Goal: Task Accomplishment & Management: Use online tool/utility

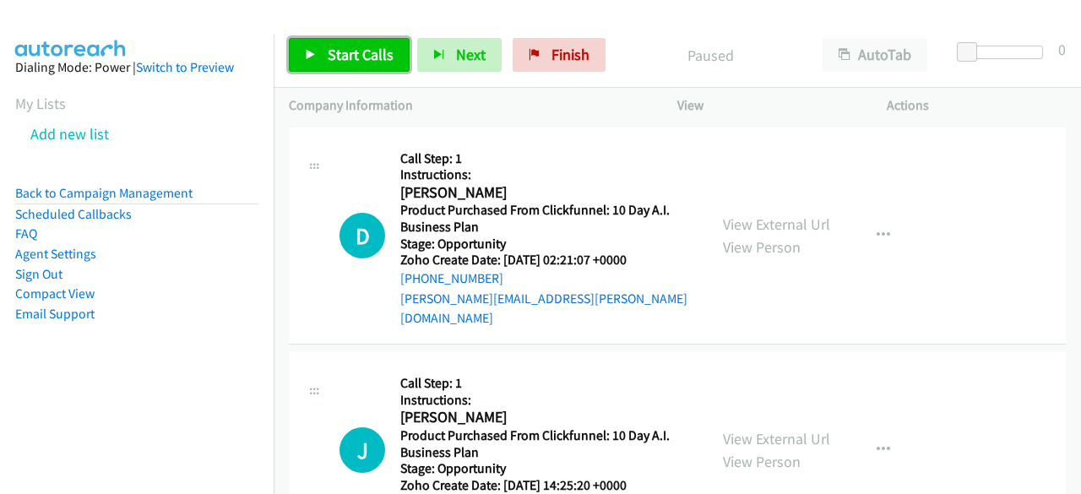
click at [329, 55] on span "Start Calls" at bounding box center [361, 54] width 66 height 19
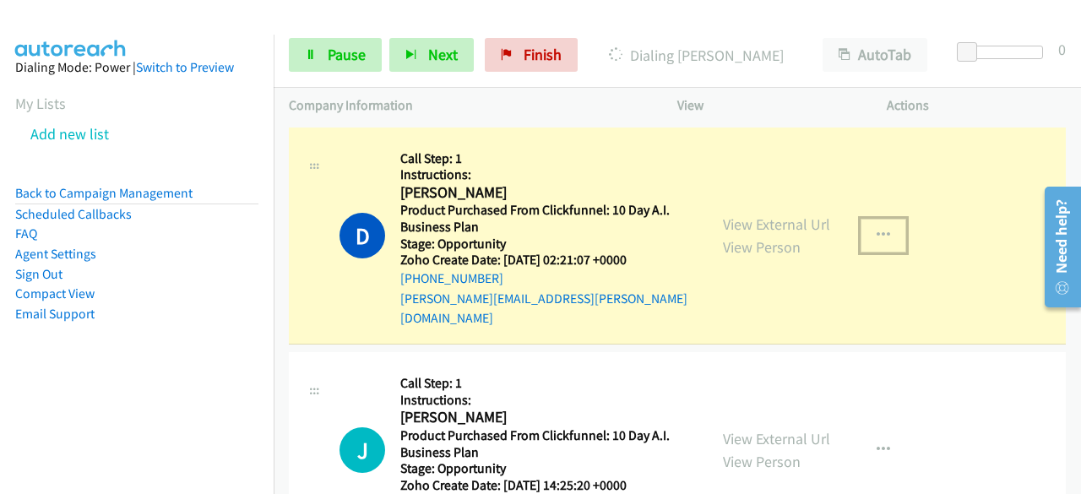
click at [877, 229] on icon "button" at bounding box center [884, 236] width 14 height 14
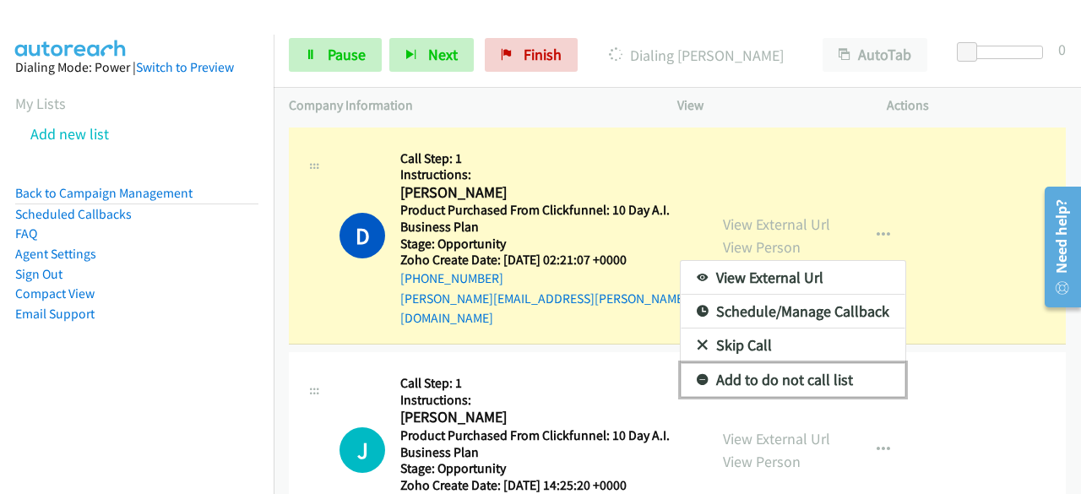
click at [821, 373] on link "Add to do not call list" at bounding box center [793, 380] width 225 height 34
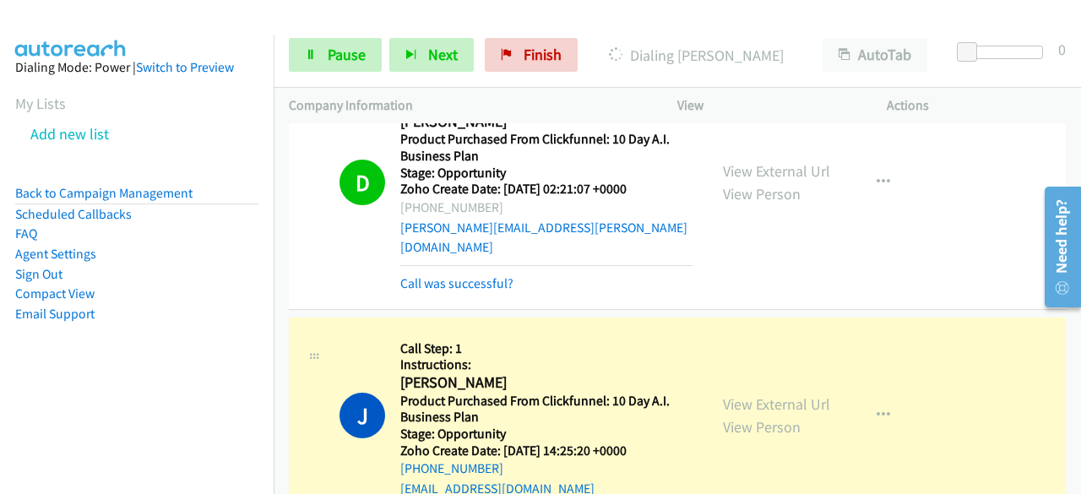
scroll to position [169, 0]
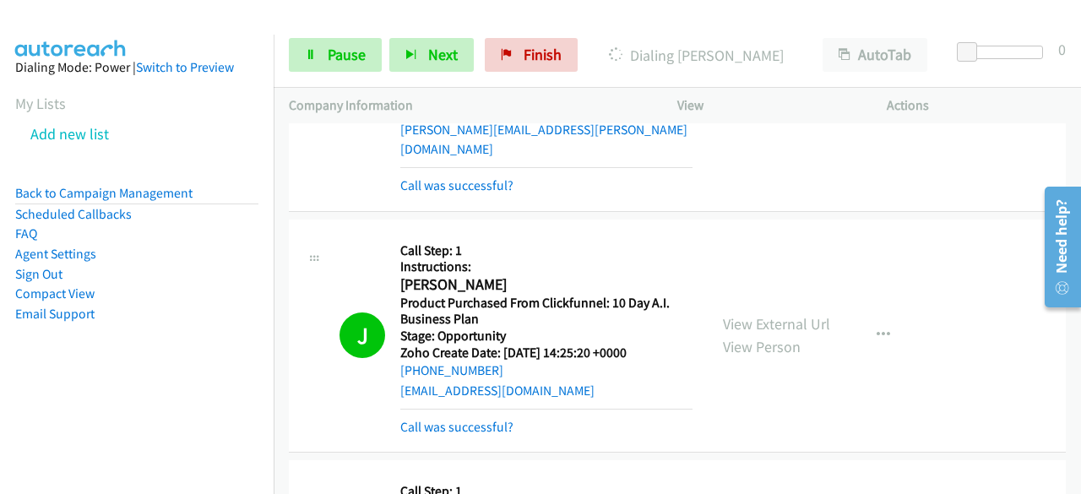
click at [674, 242] on h5 "Call Step: 1" at bounding box center [546, 250] width 292 height 17
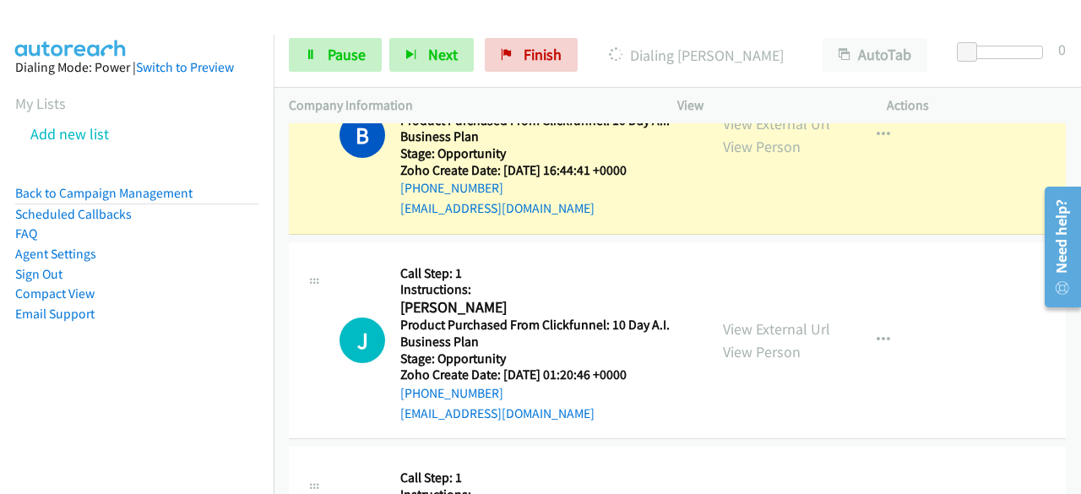
scroll to position [2196, 0]
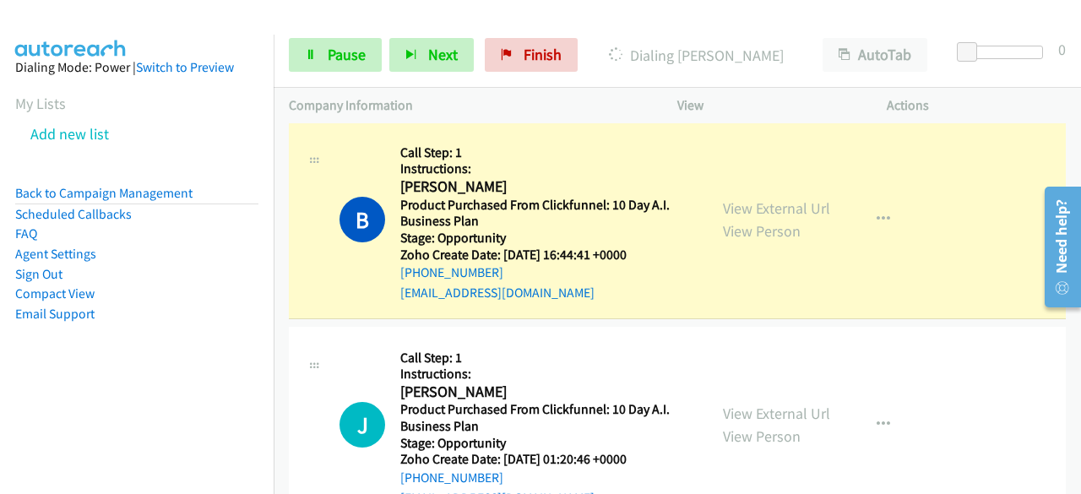
drag, startPoint x: 466, startPoint y: 263, endPoint x: 198, endPoint y: 350, distance: 281.2
click at [198, 350] on aside "Dialing Mode: Power | Switch to Preview My Lists Add new list Back to Campaign …" at bounding box center [137, 218] width 274 height 366
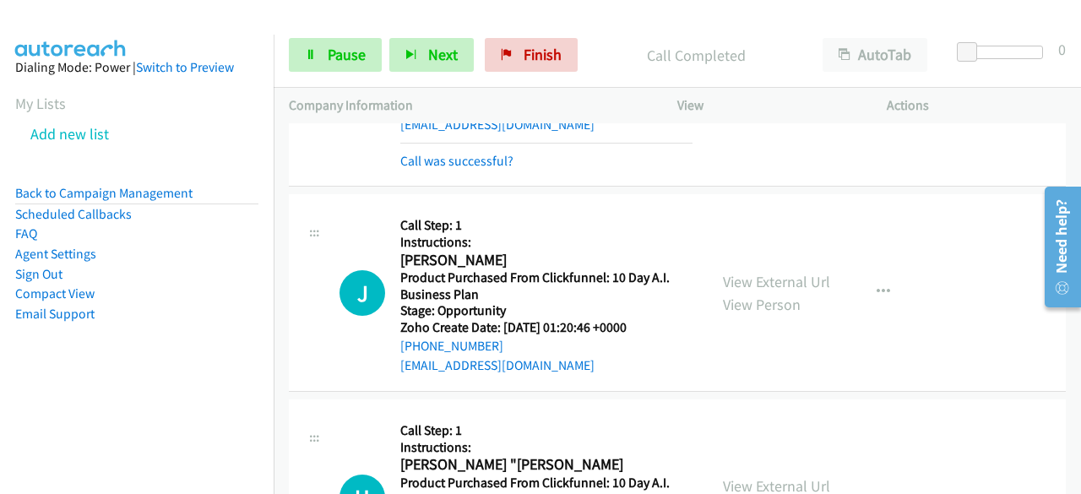
scroll to position [2365, 0]
click at [46, 377] on aside "Dialing Mode: Power | Switch to Preview My Lists Add new list Back to Campaign …" at bounding box center [137, 218] width 274 height 366
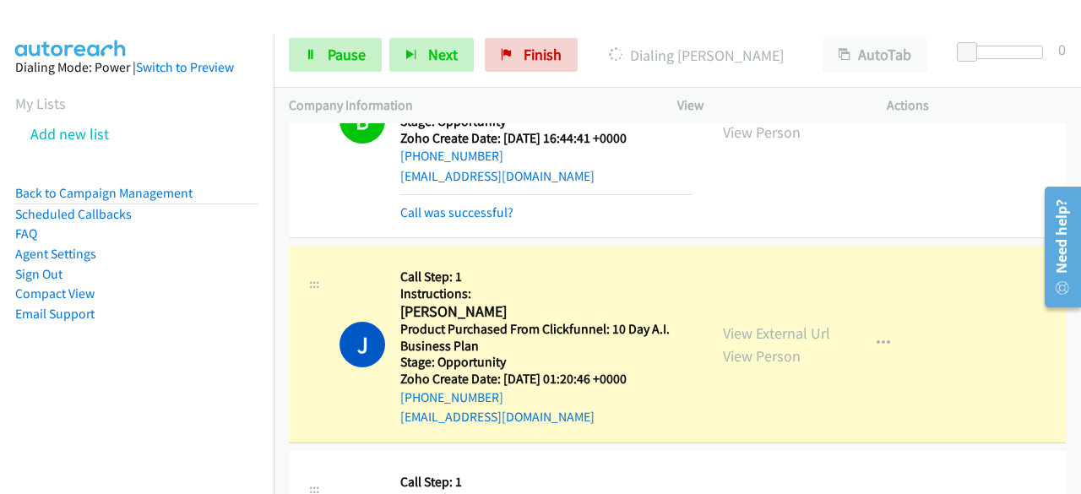
scroll to position [2449, 0]
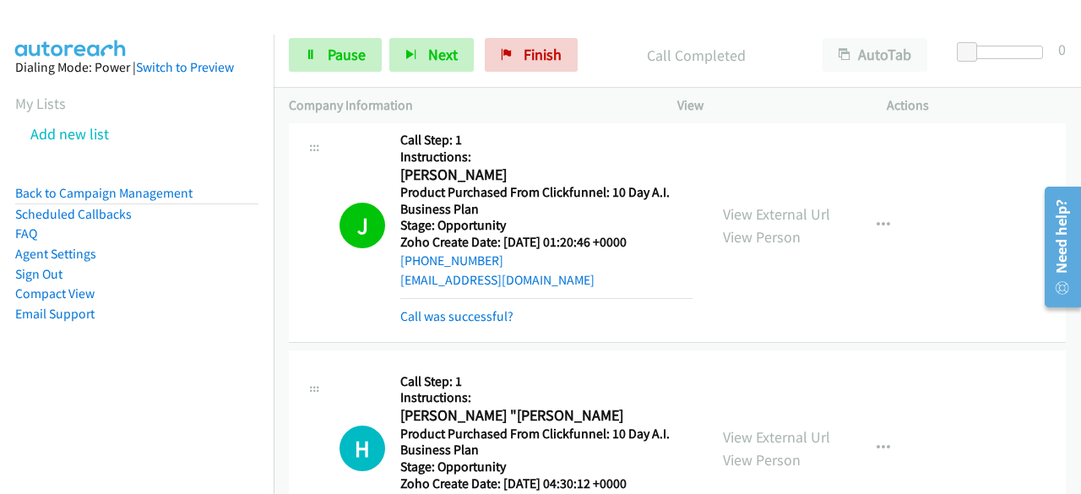
drag, startPoint x: 79, startPoint y: 398, endPoint x: 128, endPoint y: 382, distance: 51.5
click at [79, 398] on aside "Dialing Mode: Power | Switch to Preview My Lists Add new list Back to Campaign …" at bounding box center [137, 218] width 274 height 366
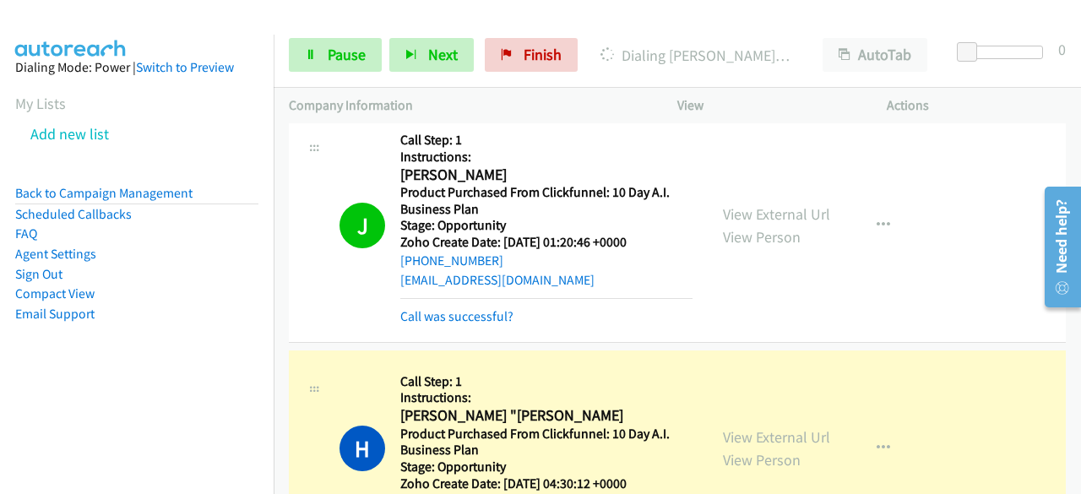
scroll to position [2533, 0]
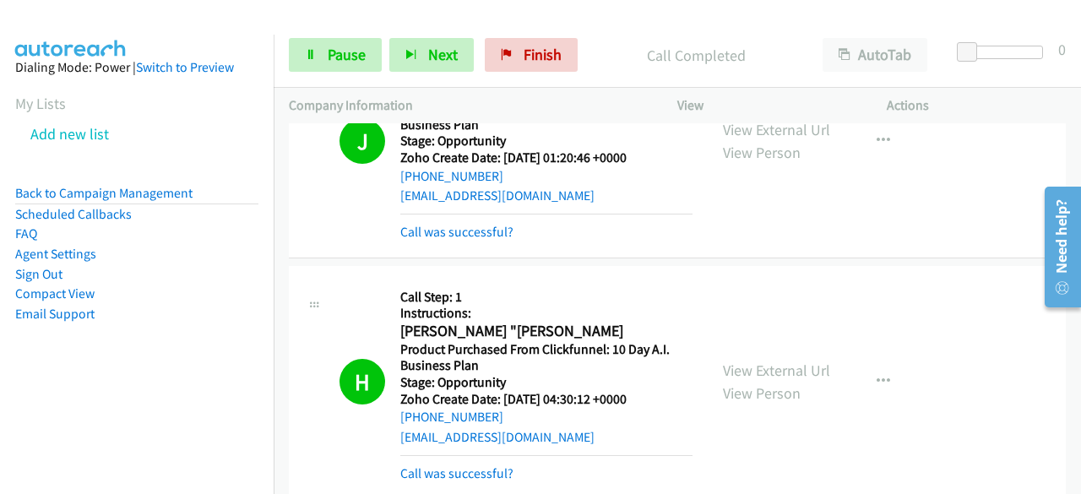
click at [988, 169] on div "J Callback Scheduled Call Step: 1 Instructions: [PERSON_NAME] America/New_York …" at bounding box center [677, 141] width 777 height 234
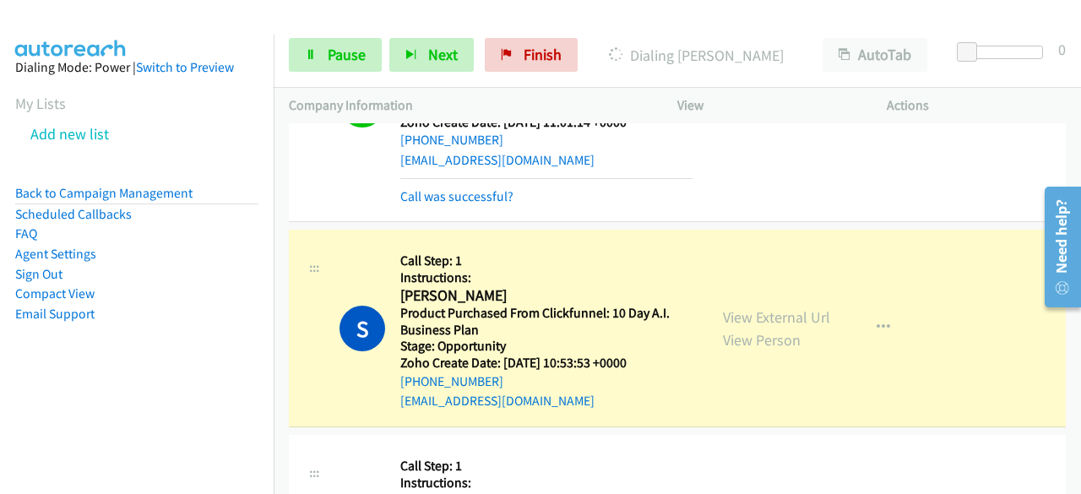
scroll to position [3800, 0]
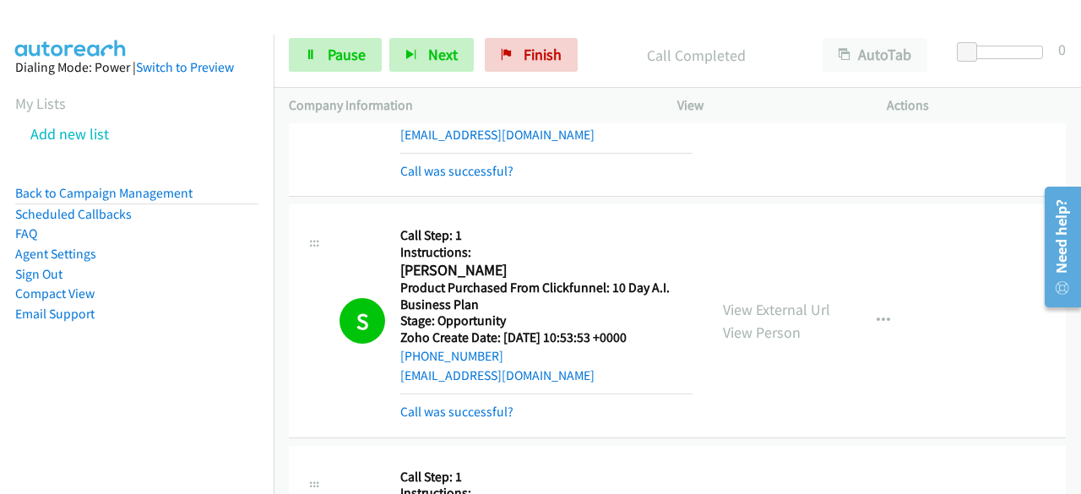
click at [71, 394] on aside "Dialing Mode: Power | Switch to Preview My Lists Add new list Back to Campaign …" at bounding box center [137, 218] width 274 height 366
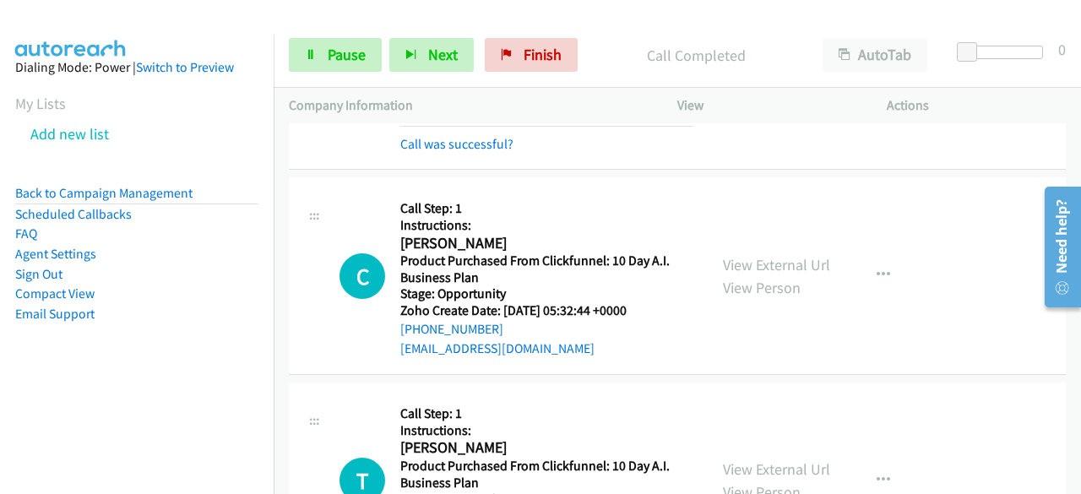
scroll to position [5760, 0]
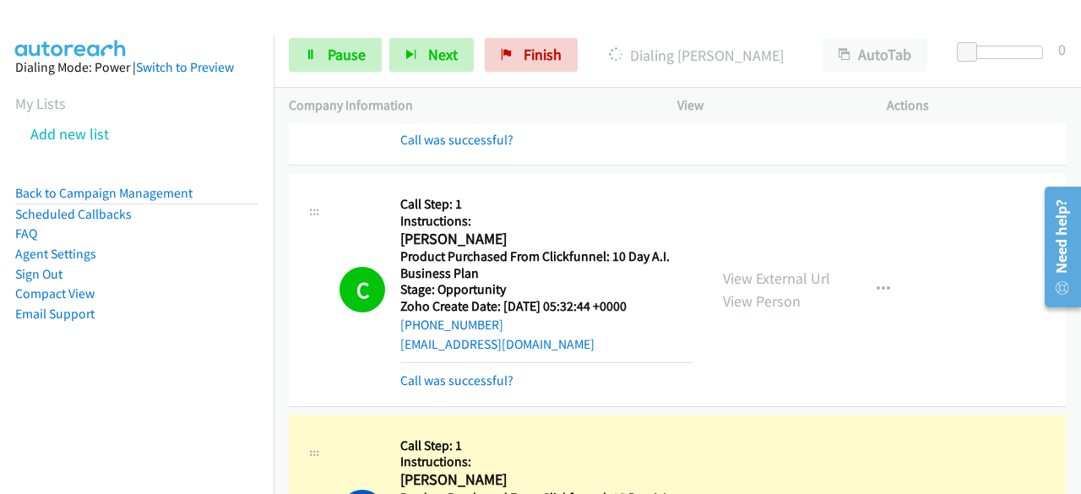
click at [985, 286] on div "C Callback Scheduled Call Step: 1 Instructions: [PERSON_NAME] America/[GEOGRAPH…" at bounding box center [677, 290] width 777 height 234
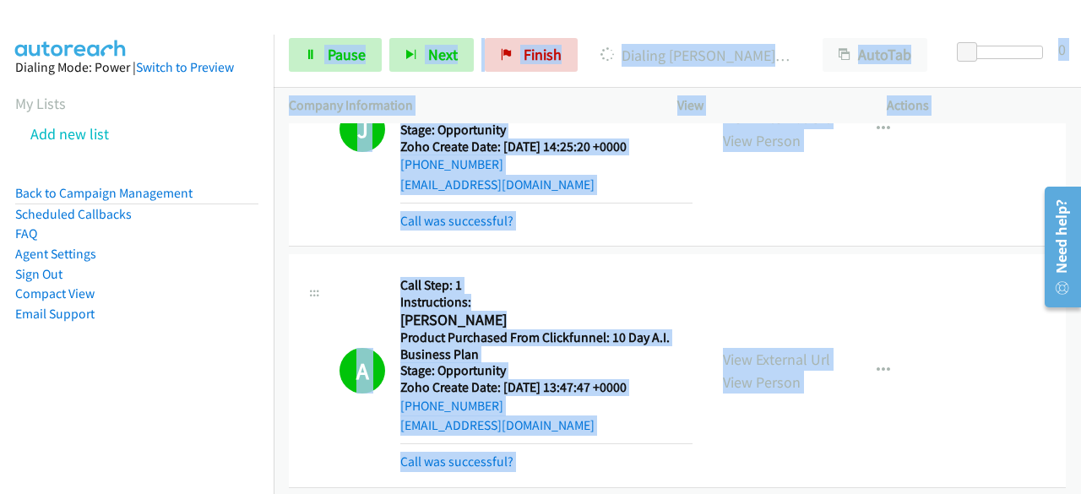
scroll to position [0, 0]
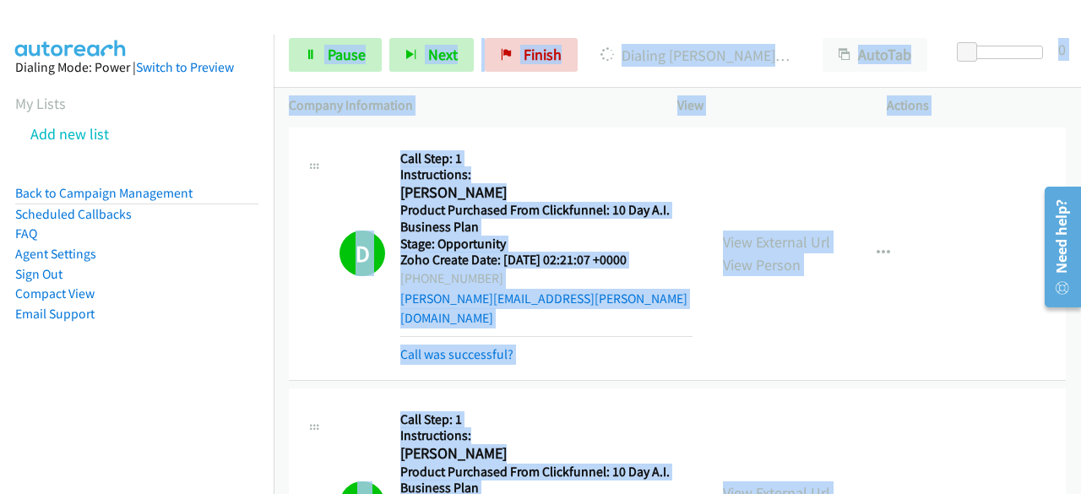
drag, startPoint x: 616, startPoint y: 447, endPoint x: 293, endPoint y: -24, distance: 571.5
click at [293, 0] on html "Start Calls Pause Next Finish Dialing [PERSON_NAME][US_STATE] AutoTab AutoTab 0…" at bounding box center [540, 40] width 1081 height 80
copy div "Start Calls Pause Next Finish Dialing [PERSON_NAME][US_STATE] AutoTab AutoTab 0…"
drag, startPoint x: 539, startPoint y: 146, endPoint x: 446, endPoint y: 139, distance: 93.1
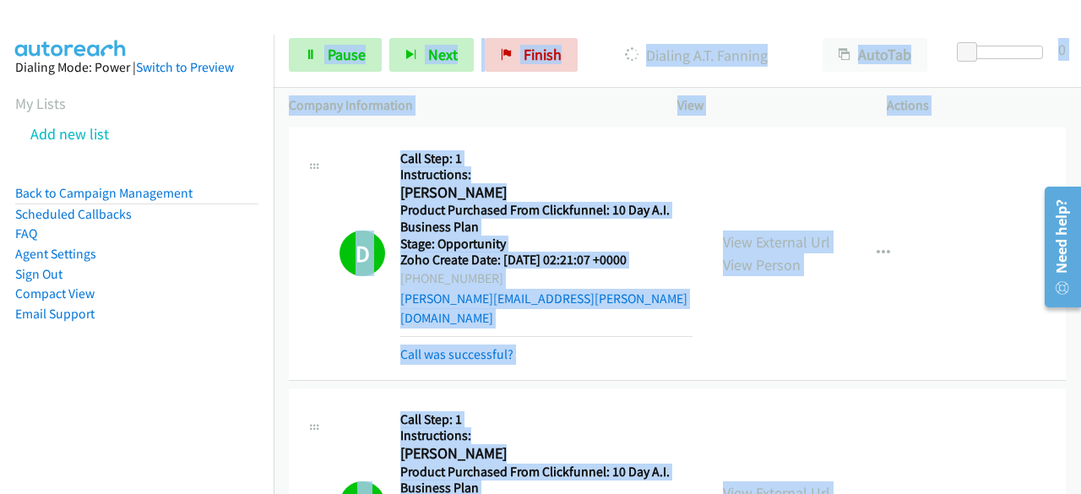
click at [486, 131] on div "D Callback Scheduled Call Step: 1 Instructions: [PERSON_NAME] America/New_York …" at bounding box center [677, 254] width 777 height 253
click at [363, 138] on div "D Callback Scheduled Call Step: 1 Instructions: [PERSON_NAME] America/New_York …" at bounding box center [677, 254] width 777 height 253
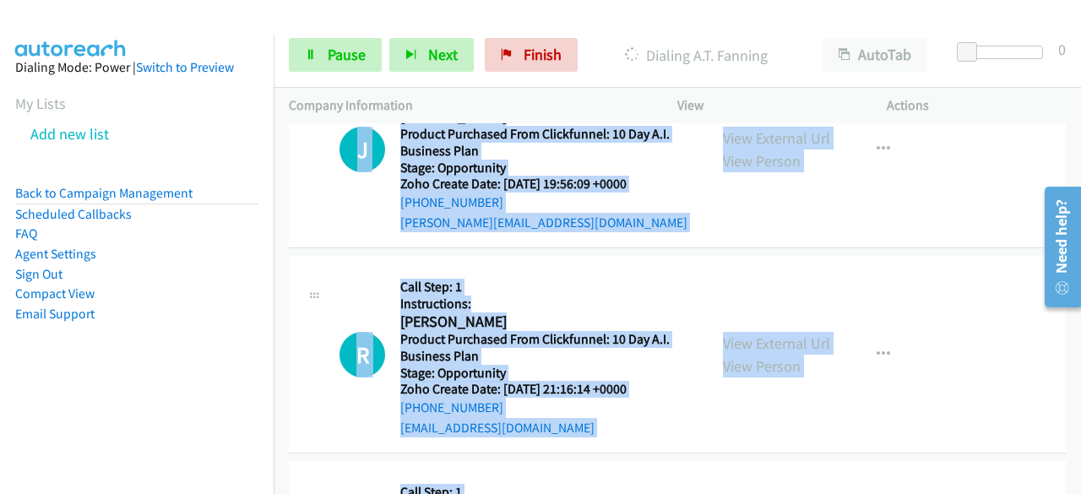
scroll to position [8914, 0]
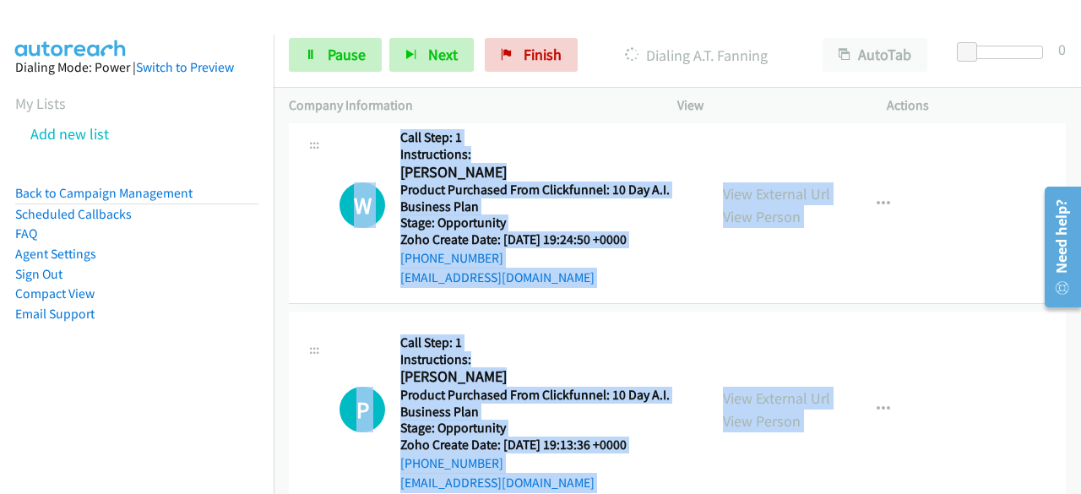
drag, startPoint x: 341, startPoint y: 144, endPoint x: 603, endPoint y: 529, distance: 465.6
click at [603, 80] on html "Start Calls Pause Next Finish Dialing A.T. Fanning AutoTab AutoTab 0 Company In…" at bounding box center [540, 40] width 1081 height 80
copy main "Call Step: 1 Instructions: [PERSON_NAME] America/New_York Product Purchased Fro…"
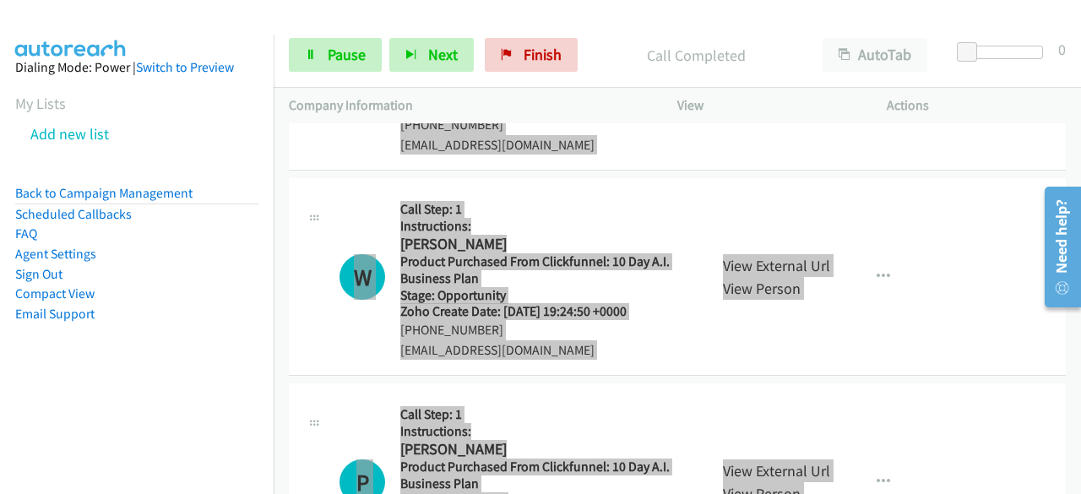
scroll to position [8986, 0]
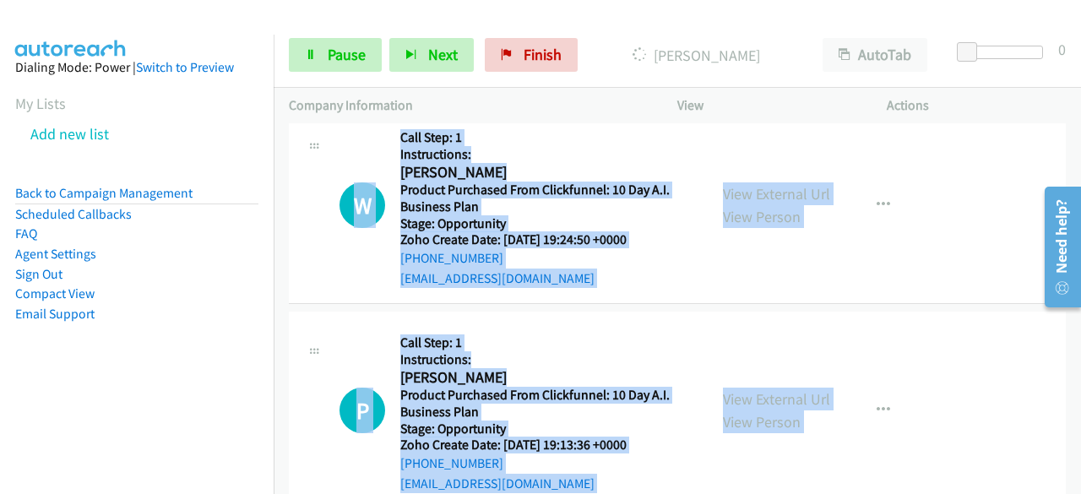
copy main "Call Step: 1 Instructions: [PERSON_NAME] America/New_York Product Purchased Fro…"
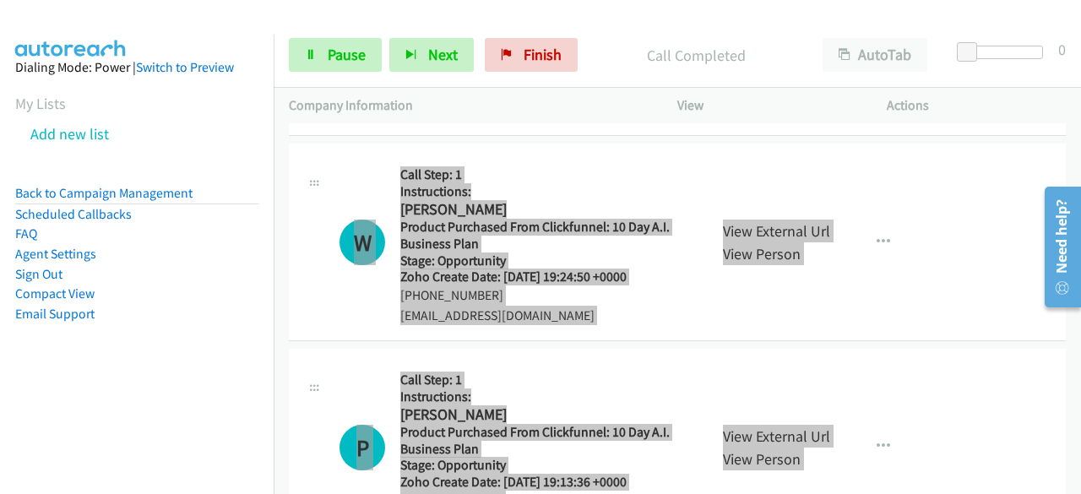
scroll to position [9093, 0]
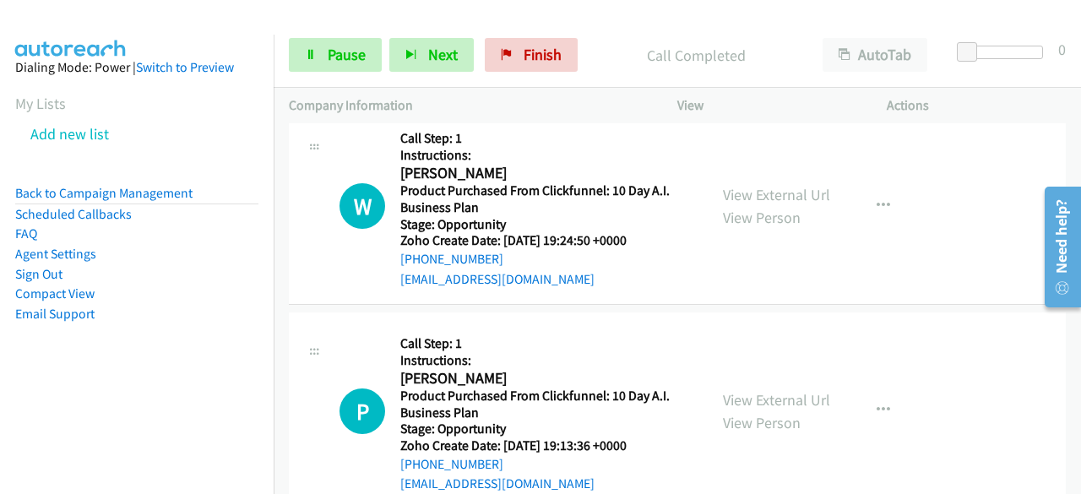
drag, startPoint x: 64, startPoint y: 364, endPoint x: 91, endPoint y: 347, distance: 31.9
click at [69, 362] on aside "Dialing Mode: Power | Switch to Preview My Lists Add new list Back to Campaign …" at bounding box center [137, 218] width 274 height 366
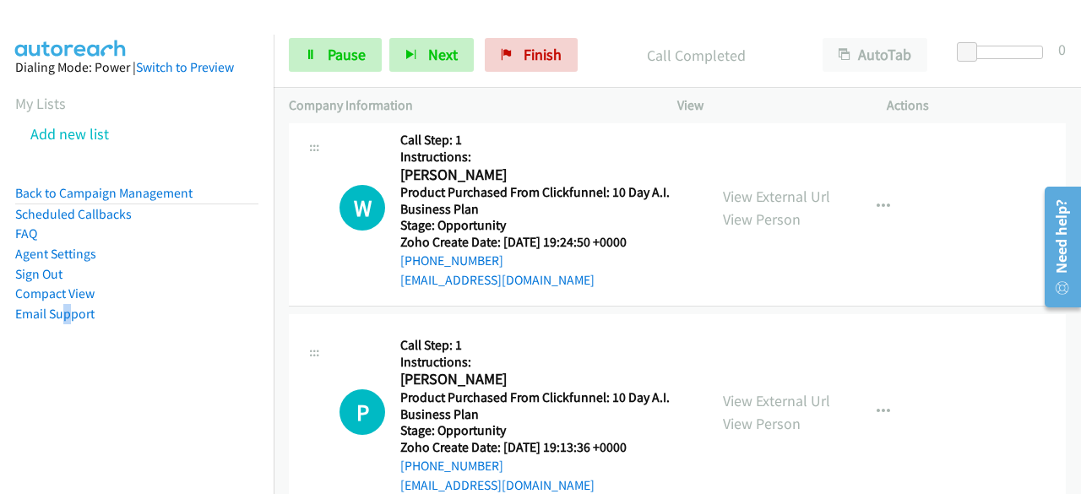
scroll to position [8946, 0]
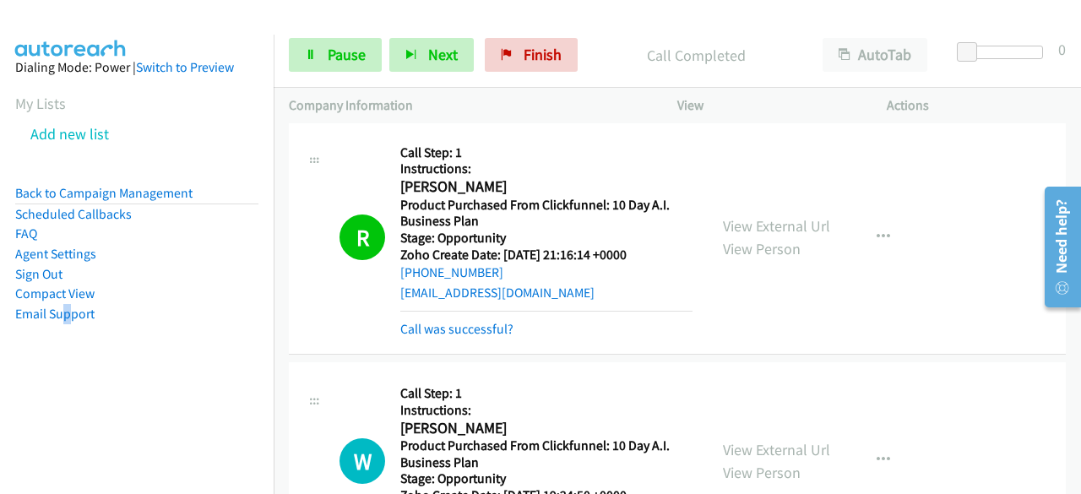
click at [66, 401] on nav "Dialing Mode: Power | Switch to Preview My Lists Add new list Back to Campaign …" at bounding box center [137, 282] width 274 height 494
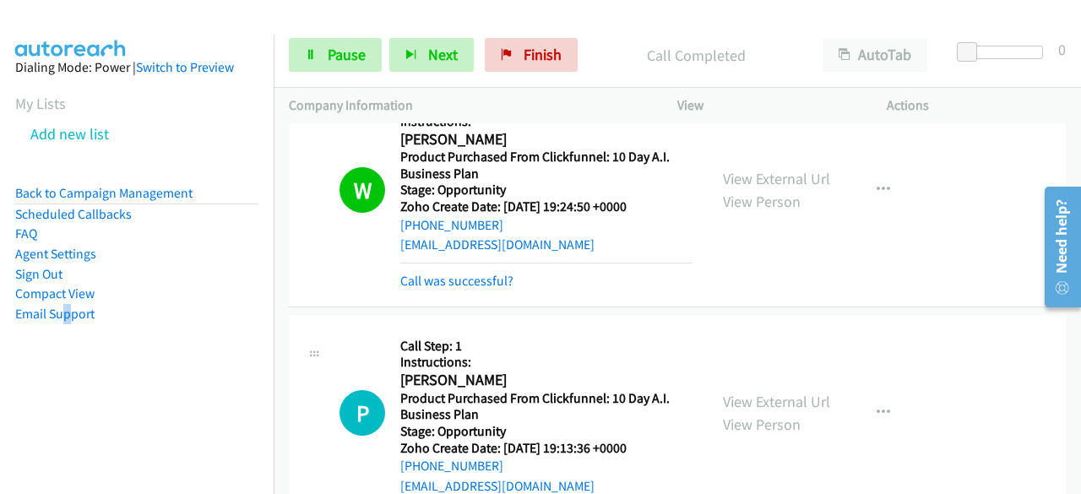
scroll to position [9236, 0]
drag, startPoint x: 65, startPoint y: 406, endPoint x: 162, endPoint y: 322, distance: 128.7
click at [65, 406] on nav "Dialing Mode: Power | Switch to Preview My Lists Add new list Back to Campaign …" at bounding box center [137, 282] width 274 height 494
